Goal: Task Accomplishment & Management: Manage account settings

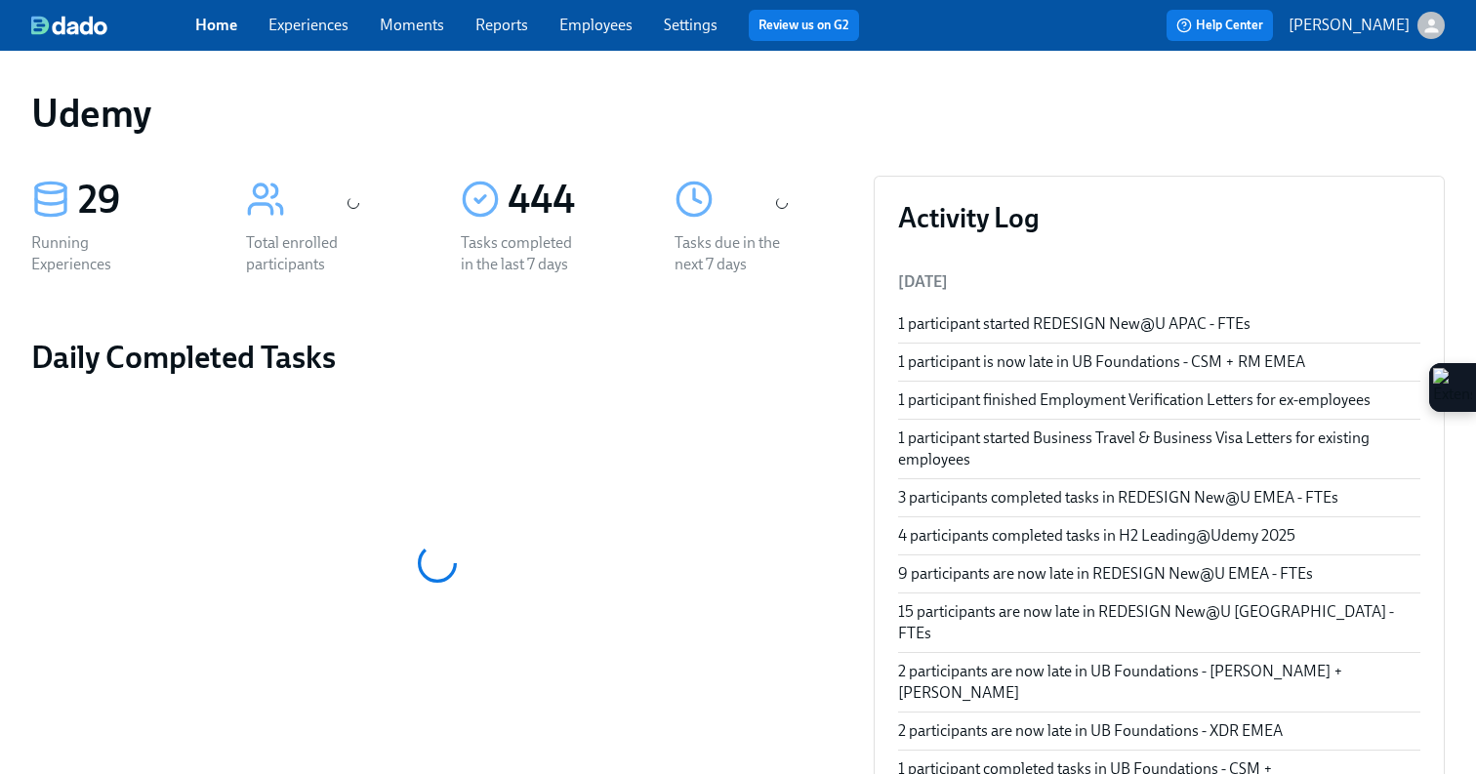
click at [278, 19] on link "Experiences" at bounding box center [308, 25] width 80 height 19
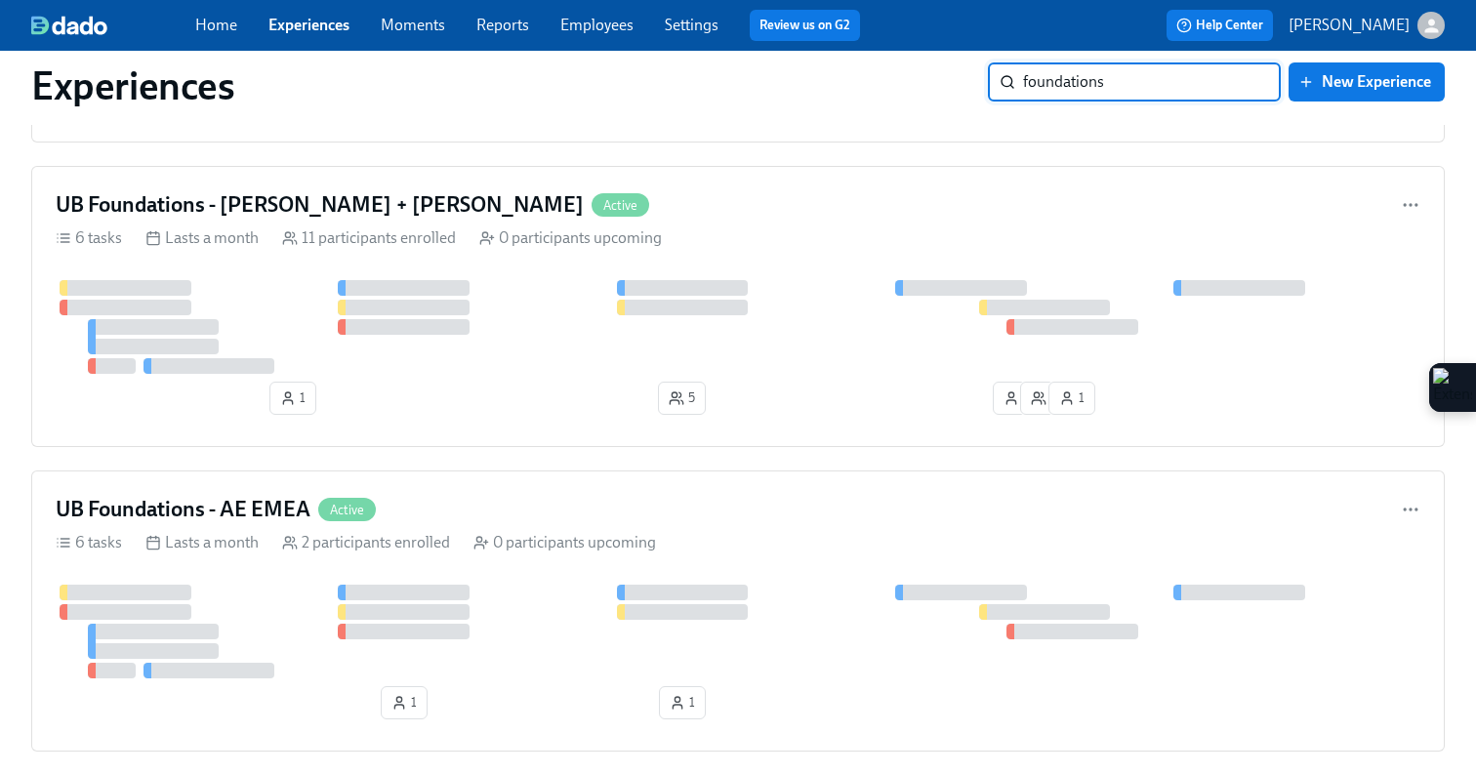
scroll to position [1246, 0]
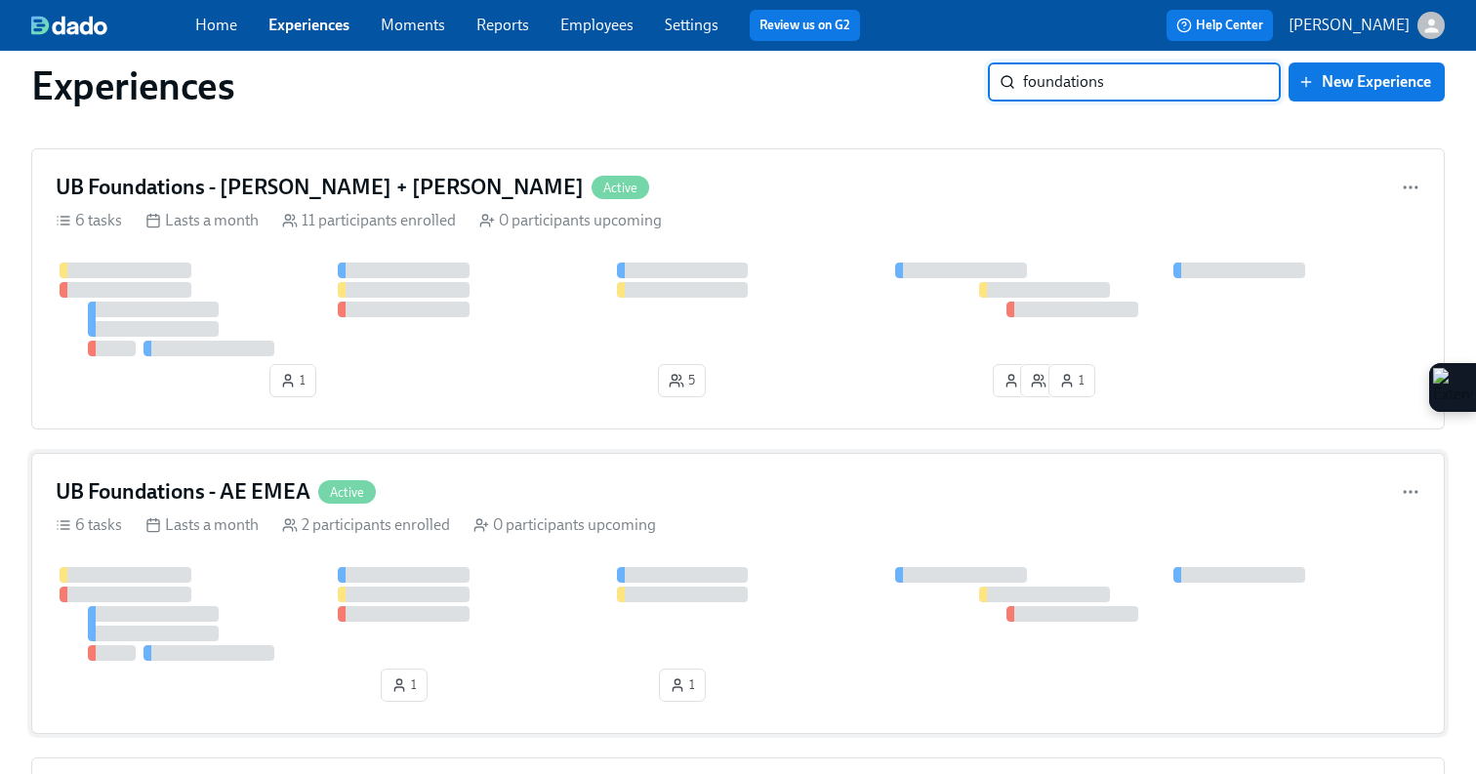
type input "foundations"
click at [549, 511] on div "UB Foundations - AE EMEA Active 6 tasks Lasts a month 2 participants enrolled 0…" at bounding box center [738, 593] width 1414 height 281
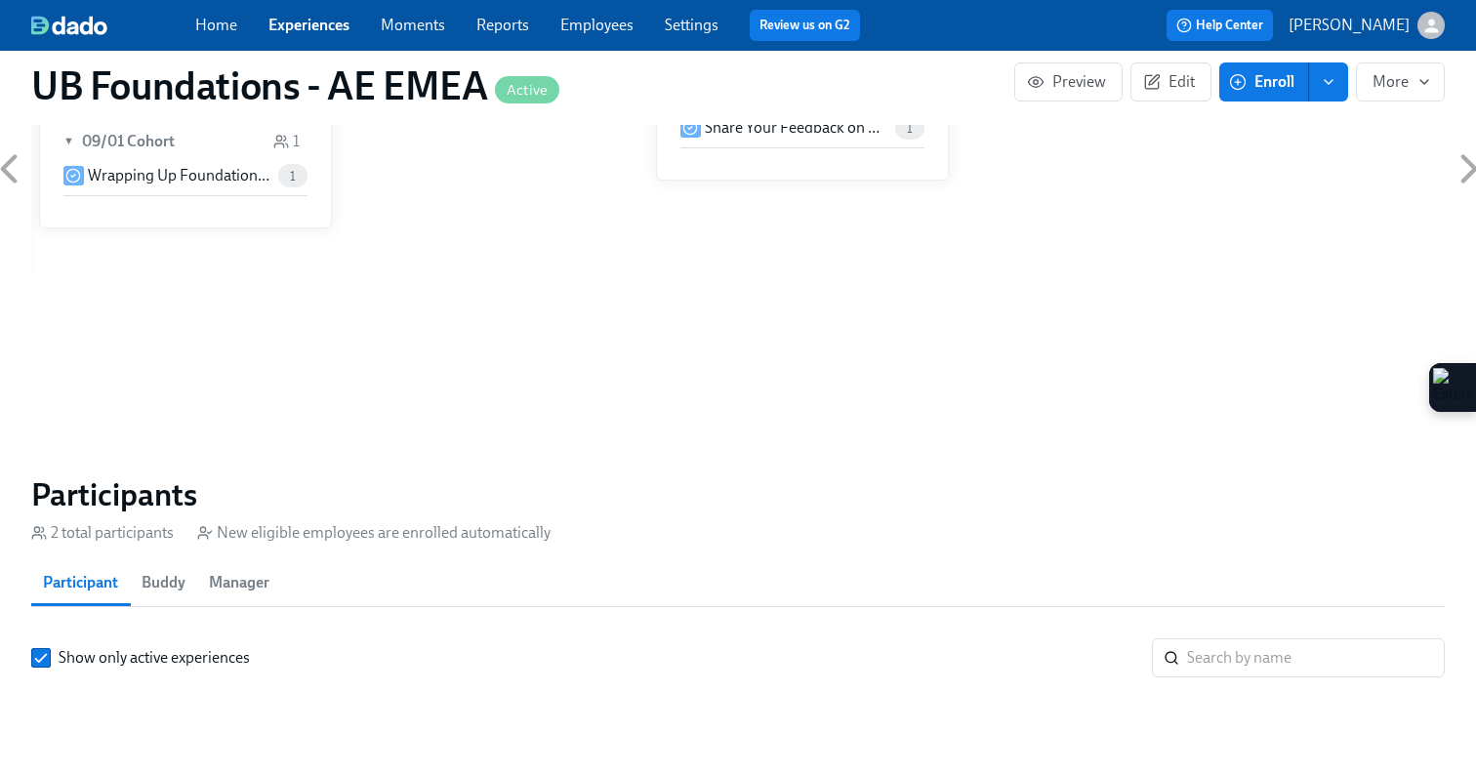
scroll to position [1554, 0]
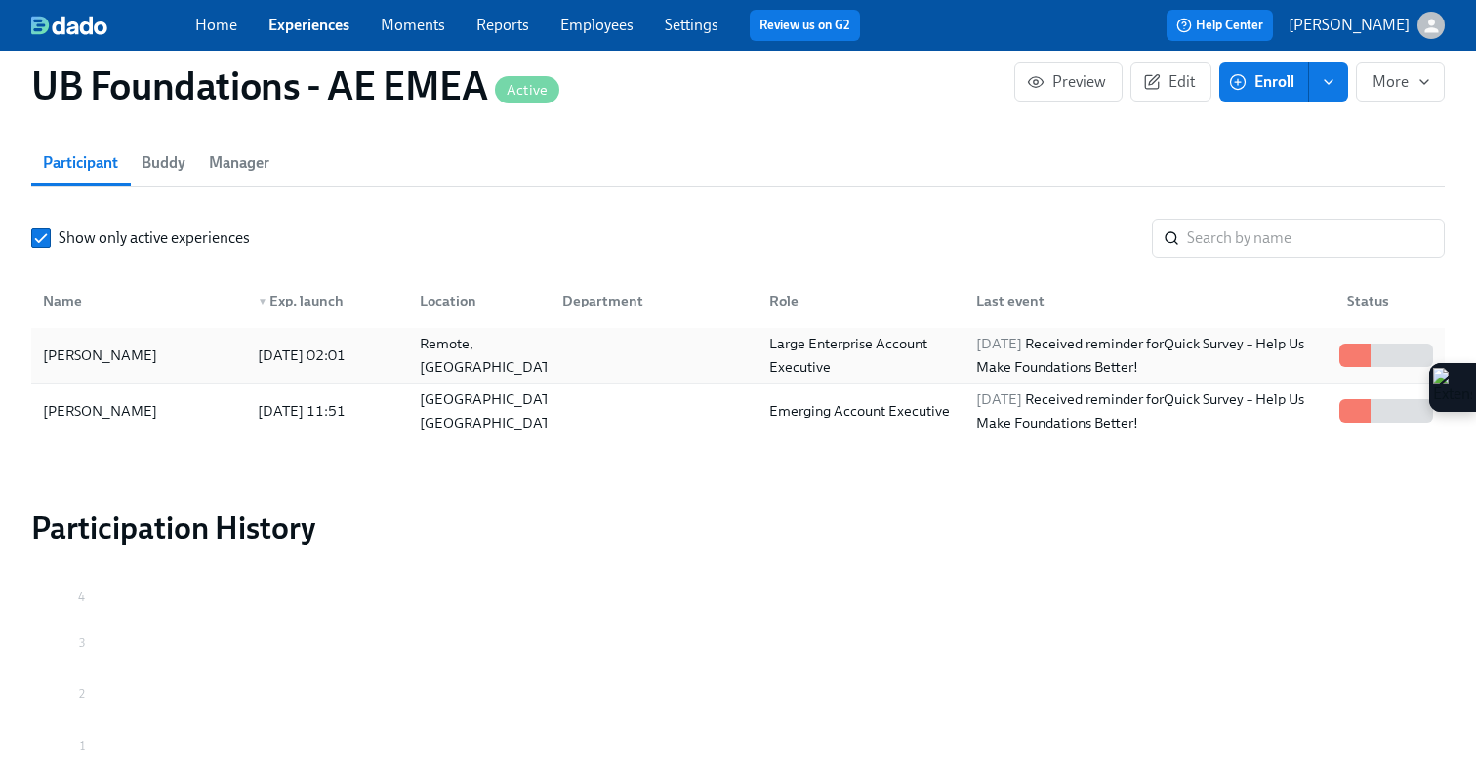
click at [1029, 337] on div "[DATE] Received reminder for Quick Survey – Help Us Make Foundations Better!" at bounding box center [1149, 355] width 363 height 47
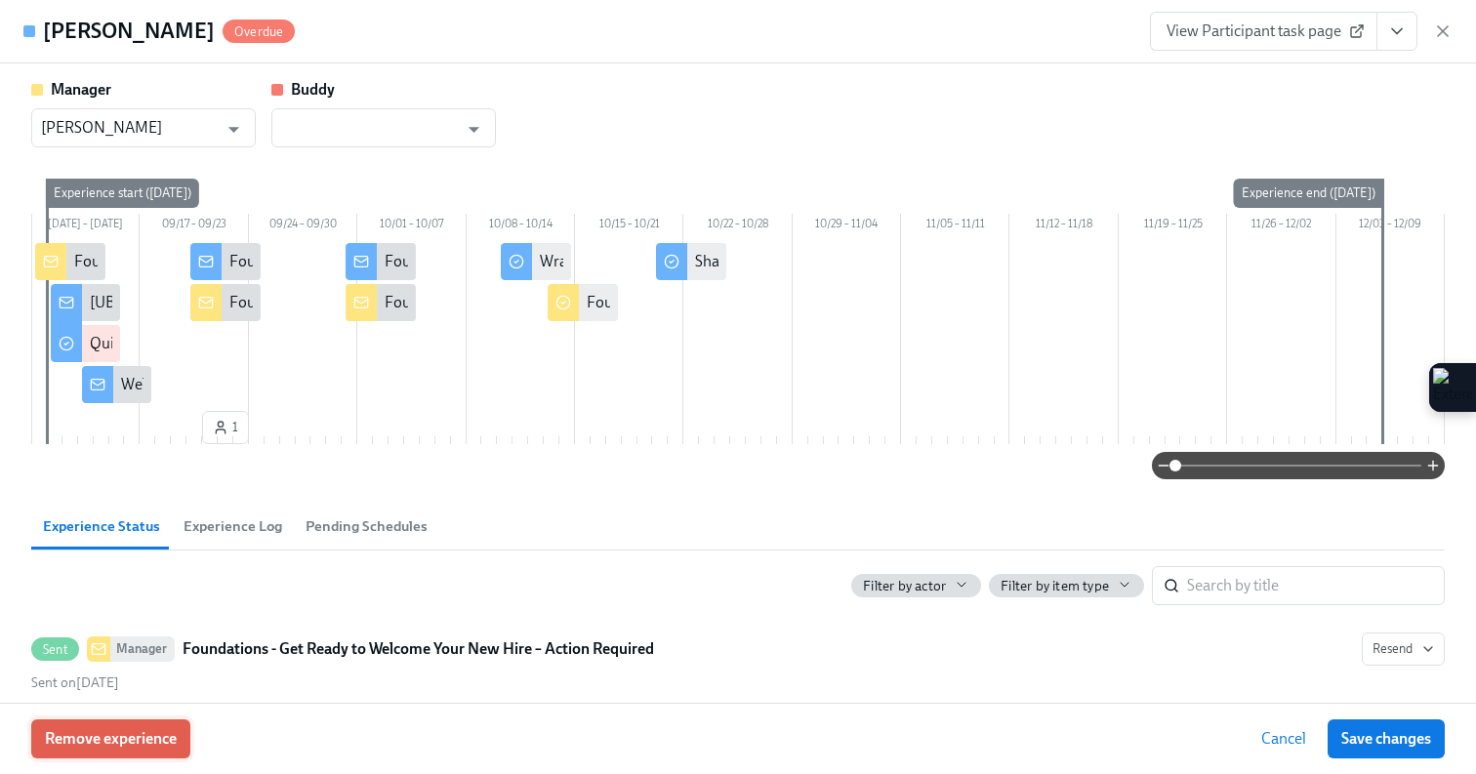
click at [128, 742] on span "Remove experience" at bounding box center [111, 739] width 132 height 20
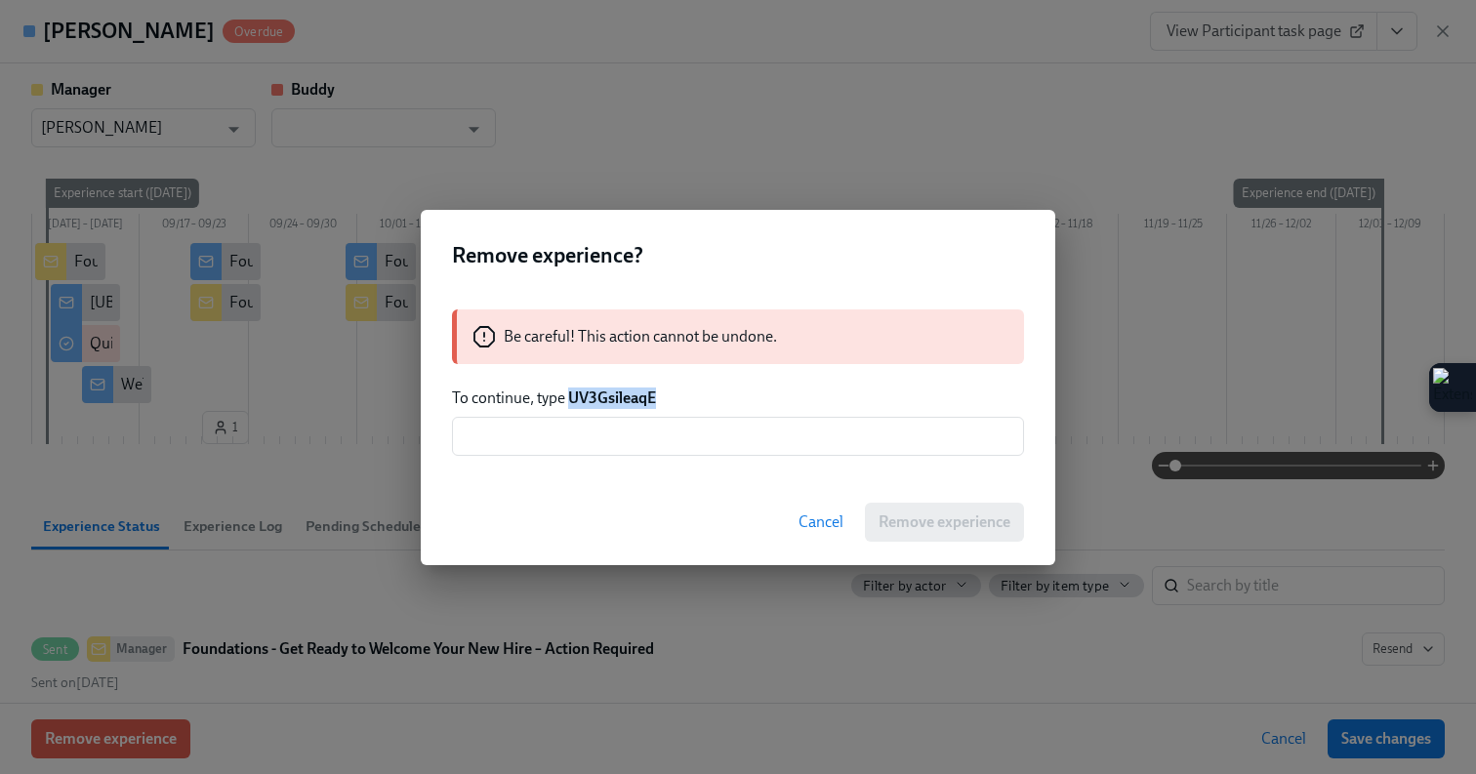
drag, startPoint x: 672, startPoint y: 400, endPoint x: 570, endPoint y: 401, distance: 101.5
click at [570, 401] on p "To continue, type UV3GsileaqE" at bounding box center [738, 398] width 572 height 21
copy strong "UV3GsileaqE"
click at [556, 453] on input "text" at bounding box center [738, 436] width 572 height 39
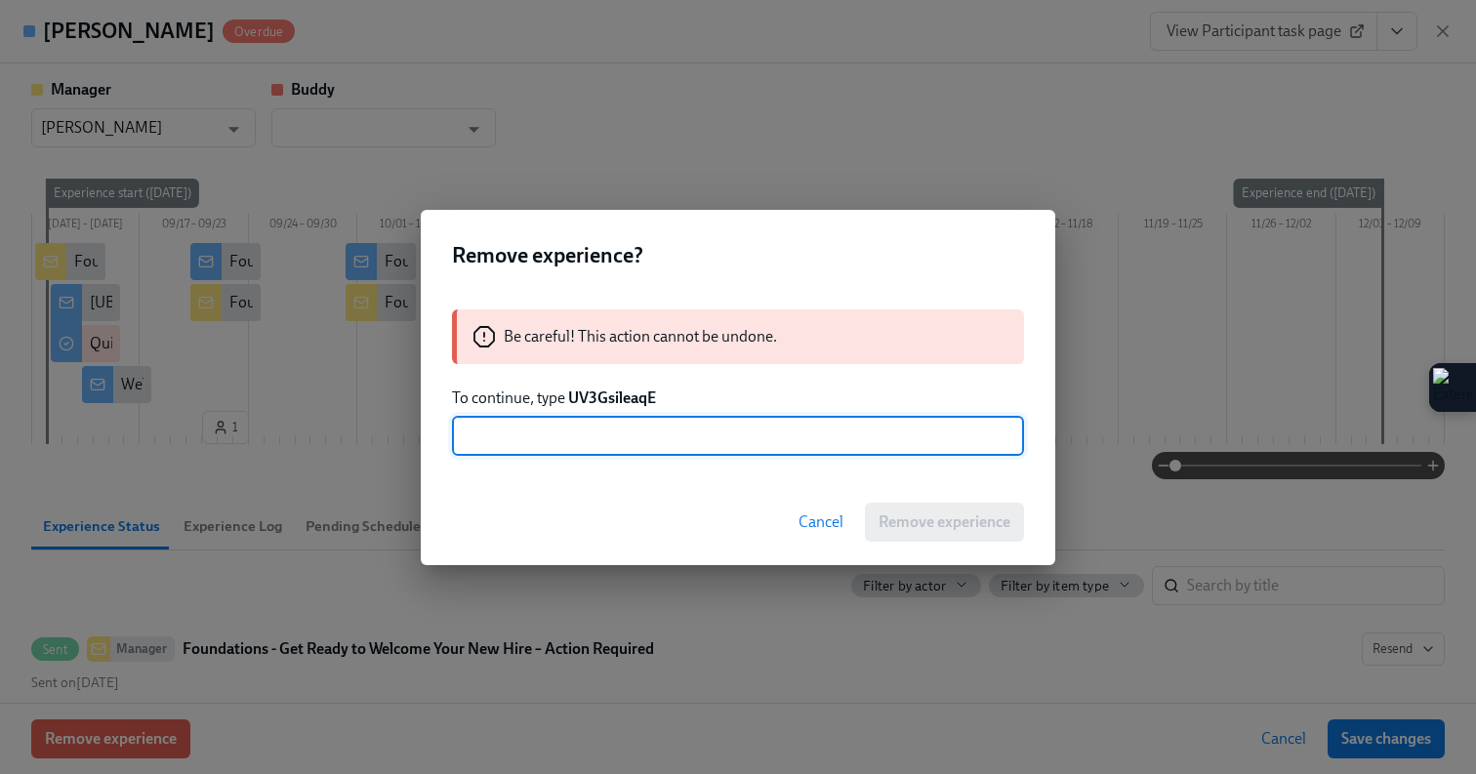
paste input "UV3GsileaqE"
type input "UV3GsileaqE"
click at [979, 528] on span "Remove experience" at bounding box center [945, 523] width 132 height 20
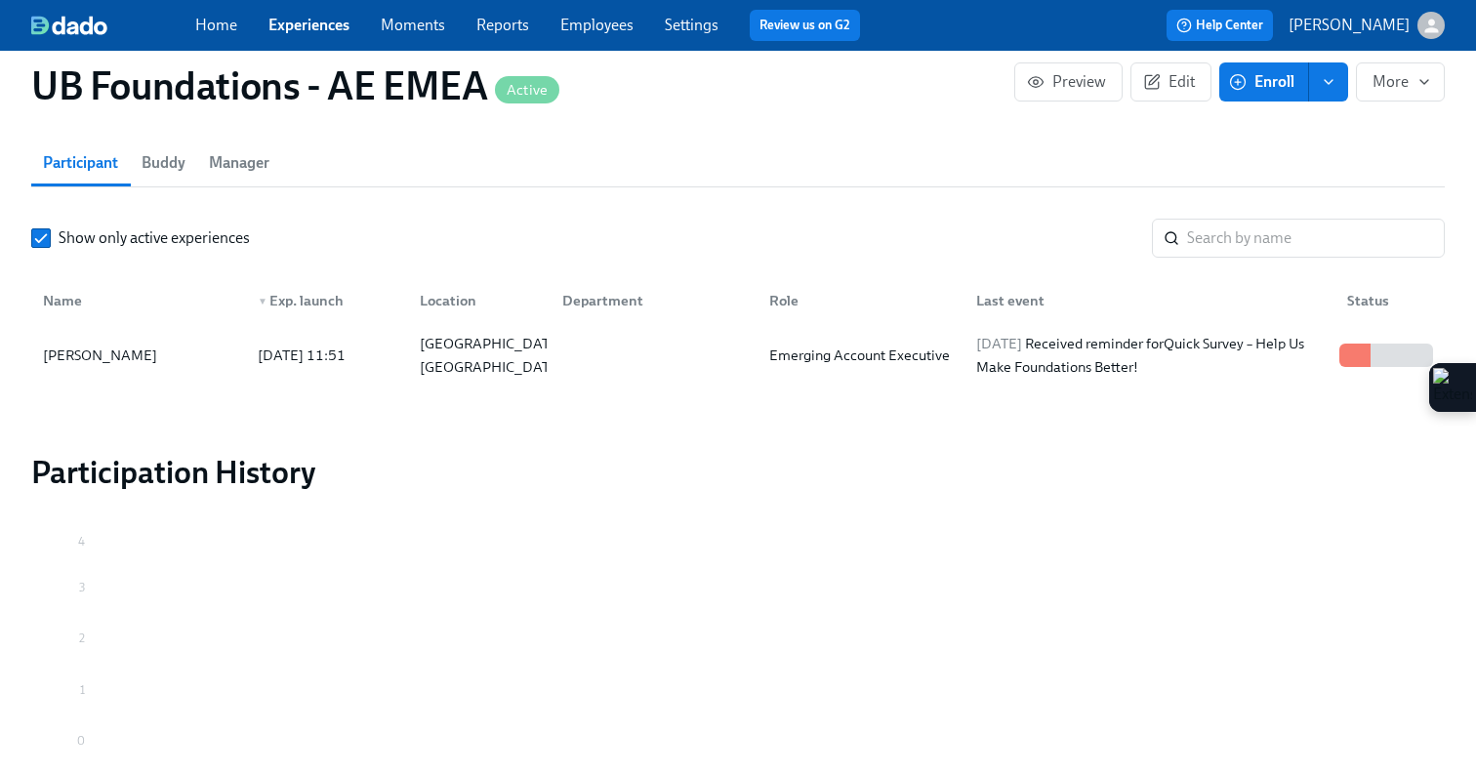
scroll to position [0, 1039]
